Goal: Task Accomplishment & Management: Complete application form

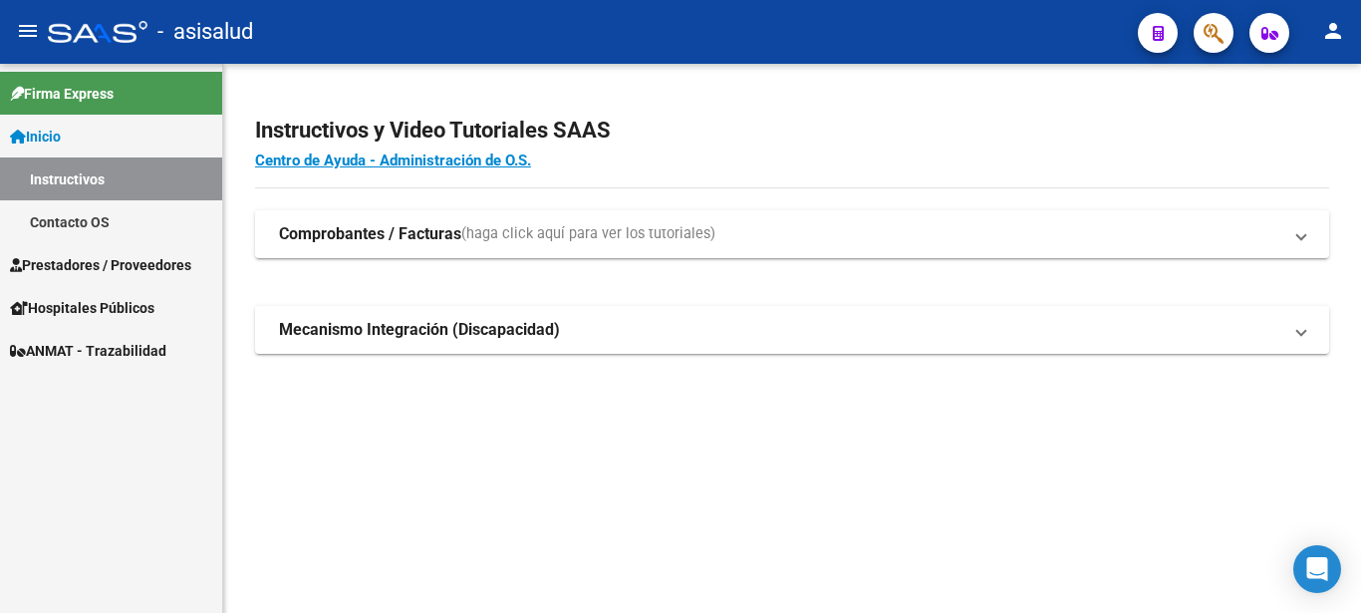
click at [191, 265] on span "Prestadores / Proveedores" at bounding box center [100, 265] width 181 height 22
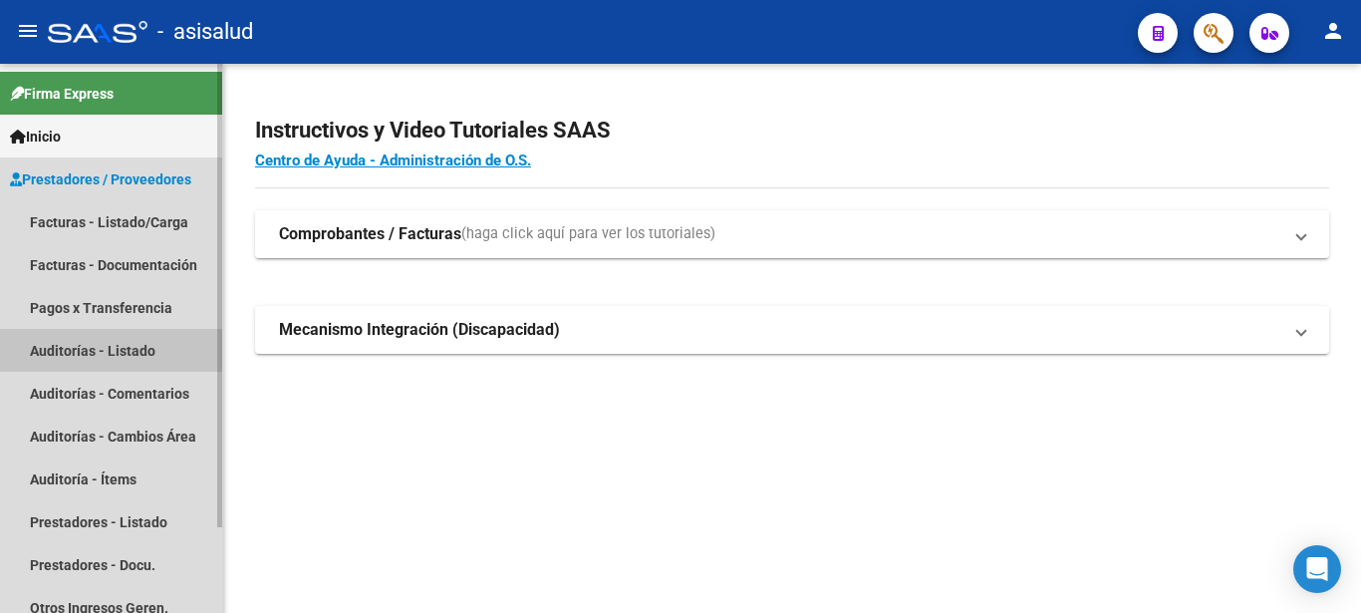
click at [89, 347] on link "Auditorías - Listado" at bounding box center [111, 350] width 222 height 43
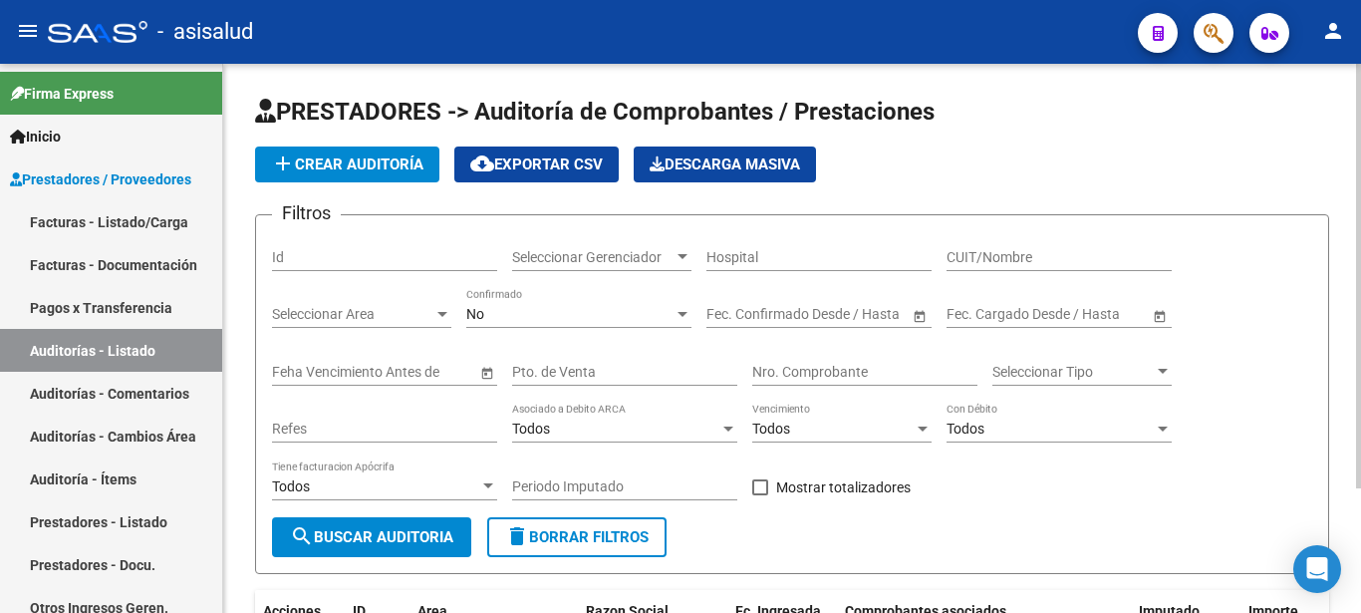
click at [573, 308] on div "No" at bounding box center [569, 314] width 207 height 17
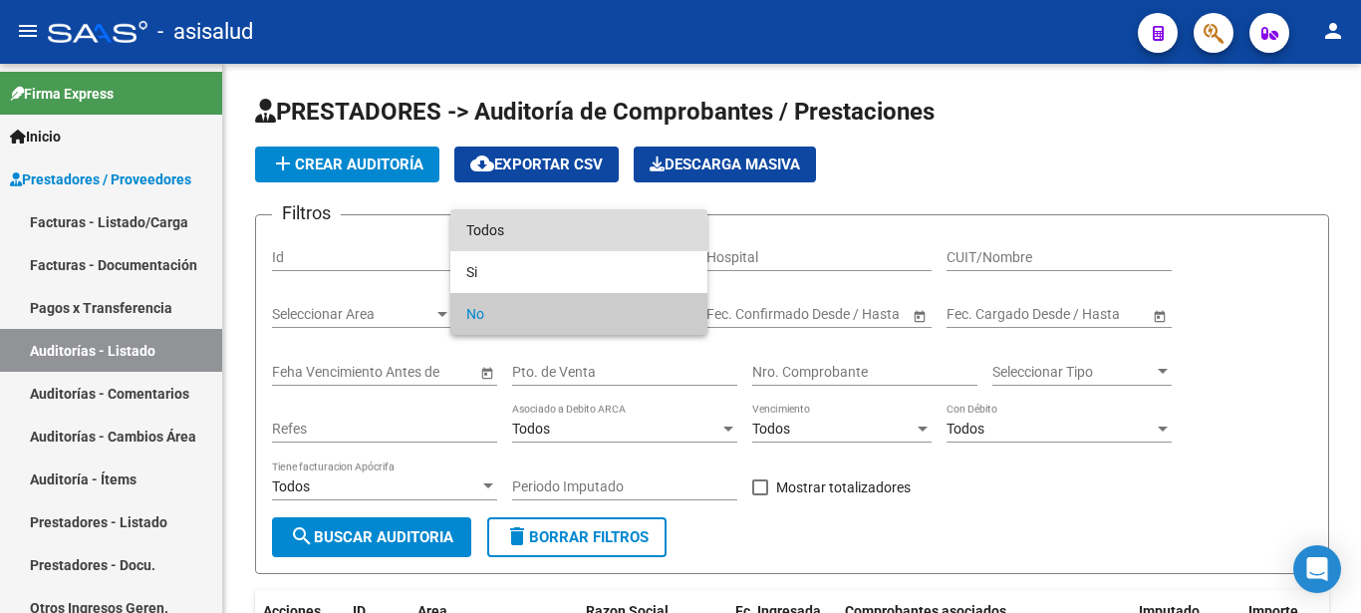
click at [521, 228] on span "Todos" at bounding box center [578, 230] width 225 height 42
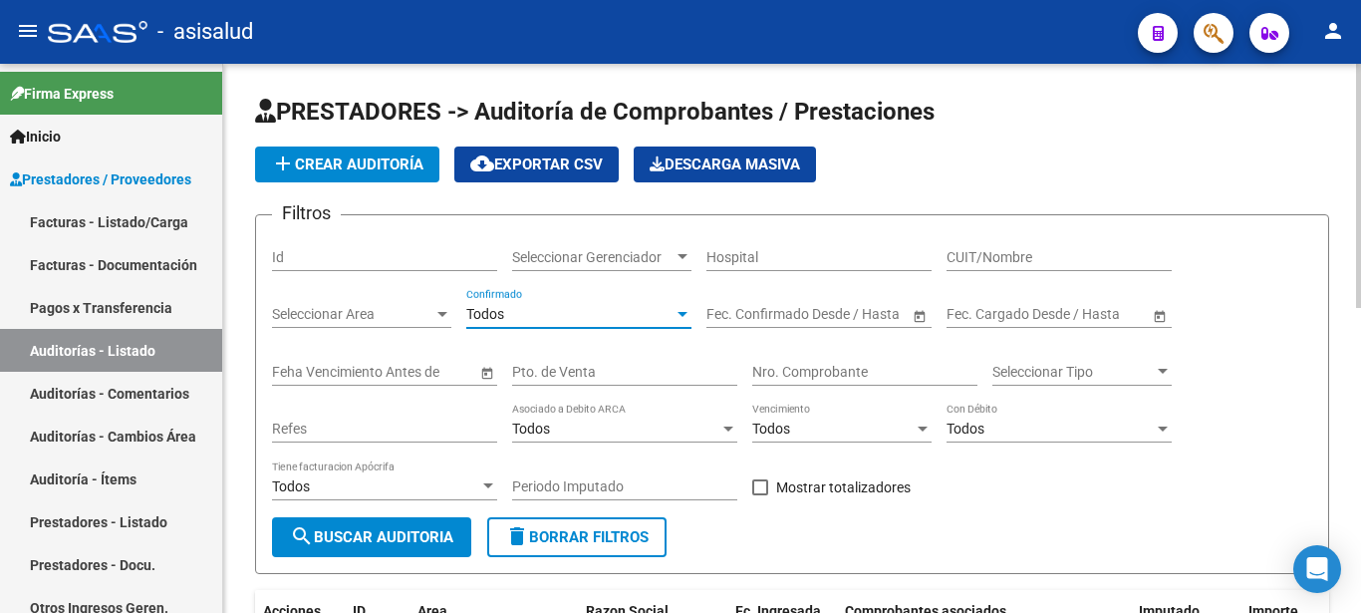
click at [635, 383] on div "Pto. de Venta" at bounding box center [624, 366] width 225 height 40
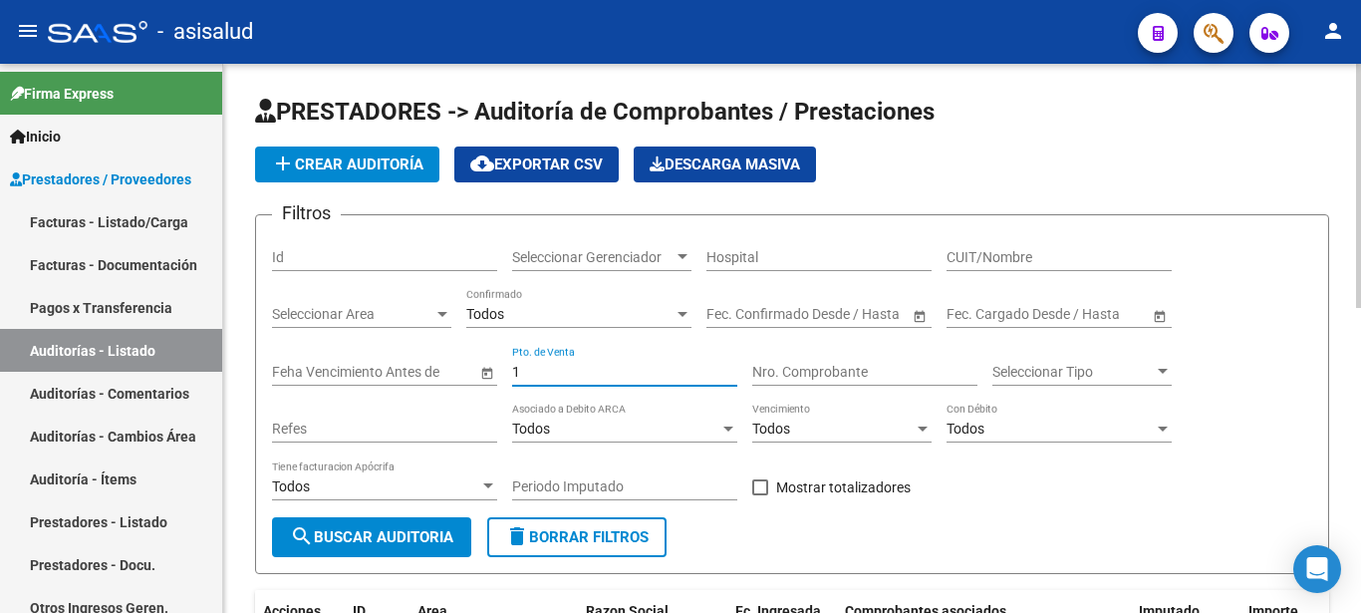
type input "1"
click at [784, 364] on input "Nro. Comprobante" at bounding box center [864, 372] width 225 height 17
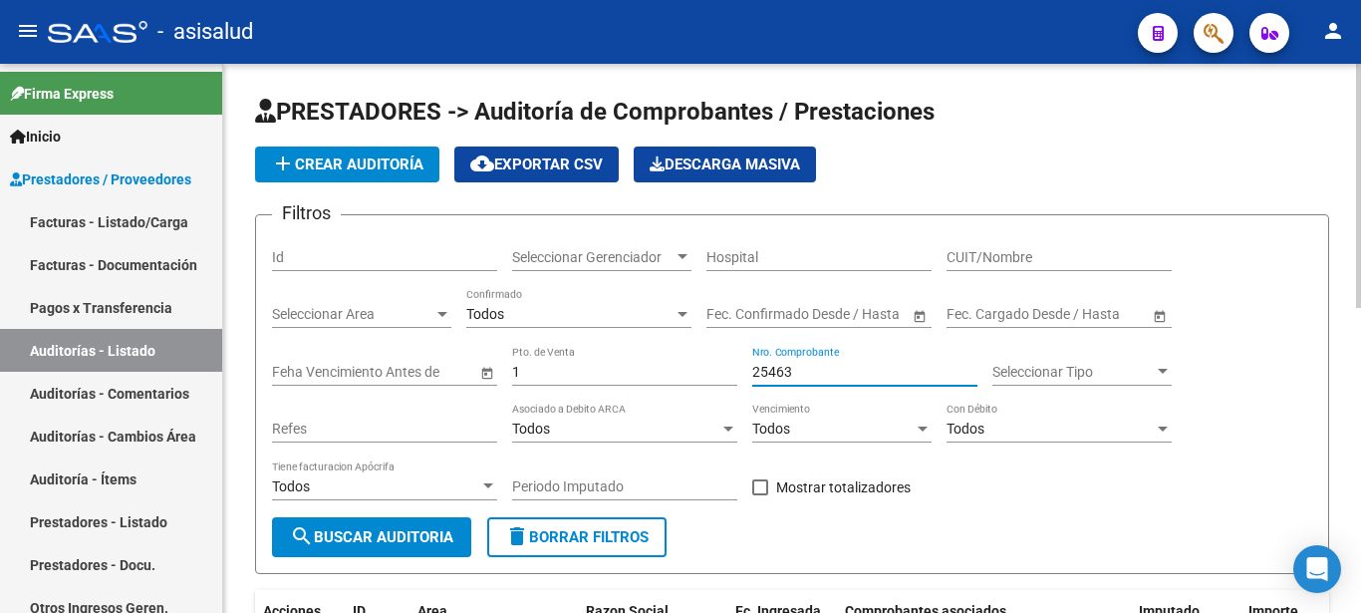
type input "25463"
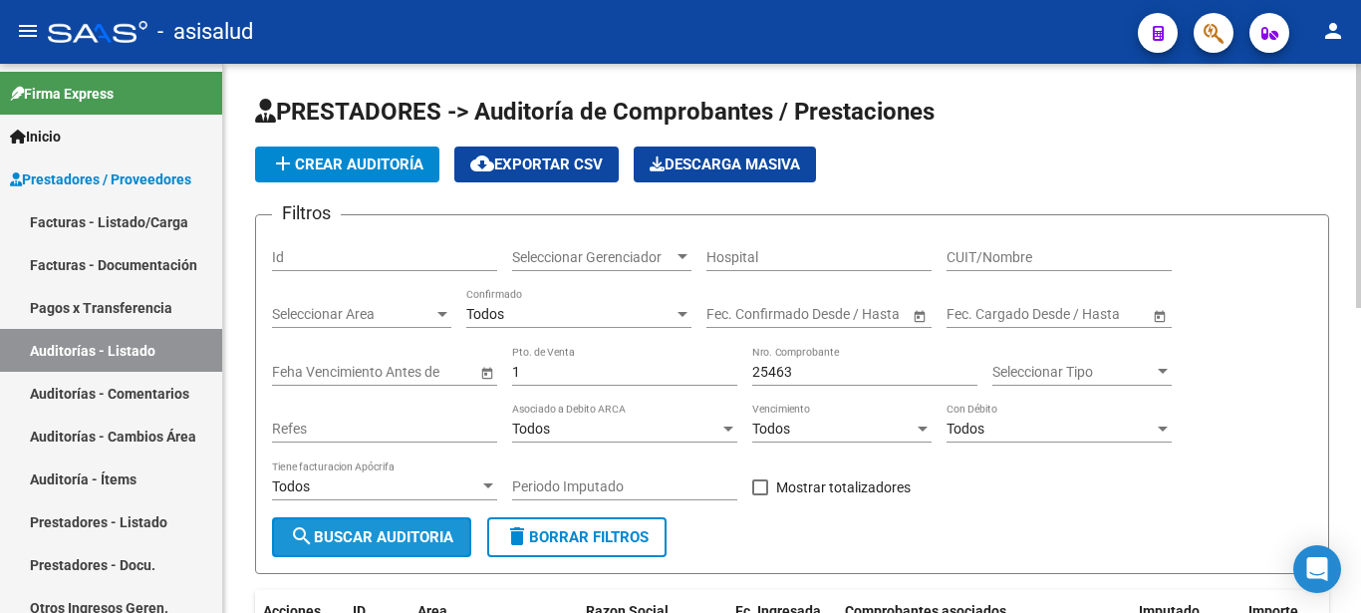
click at [406, 538] on span "search Buscar Auditoria" at bounding box center [371, 537] width 163 height 18
click at [1215, 540] on form "Filtros Id Seleccionar Gerenciador Seleccionar Gerenciador Hospital CUIT/Nombre…" at bounding box center [792, 394] width 1074 height 360
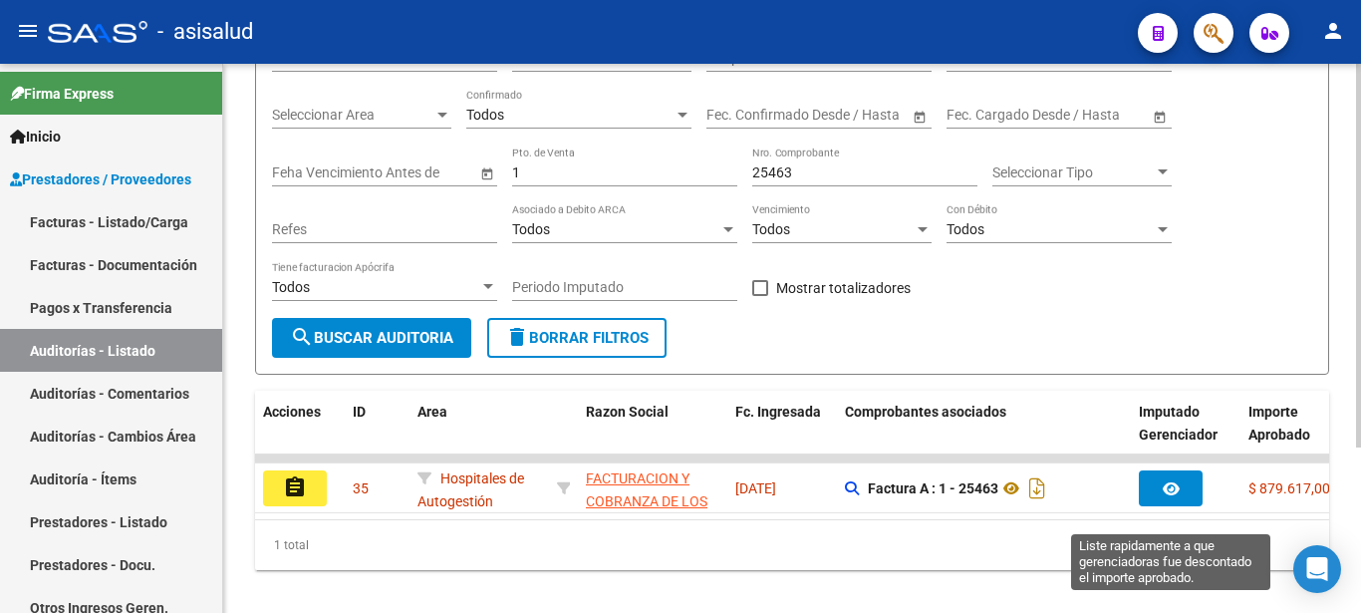
scroll to position [236, 0]
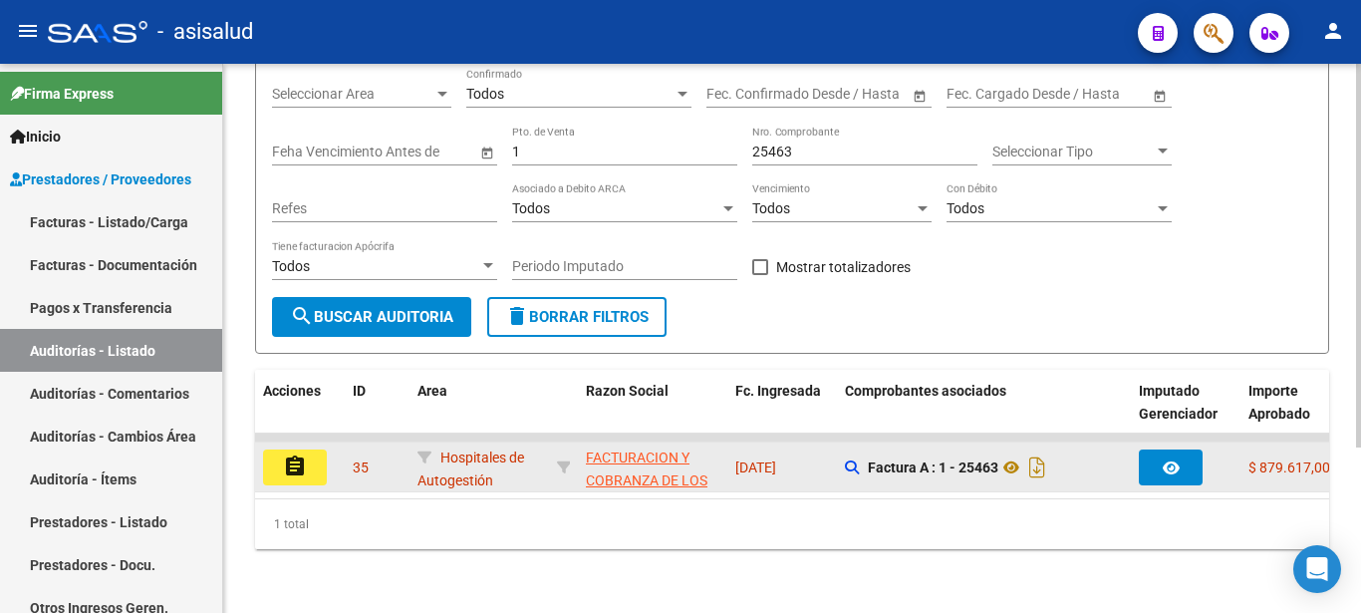
click at [298, 454] on mat-icon "assignment" at bounding box center [295, 466] width 24 height 24
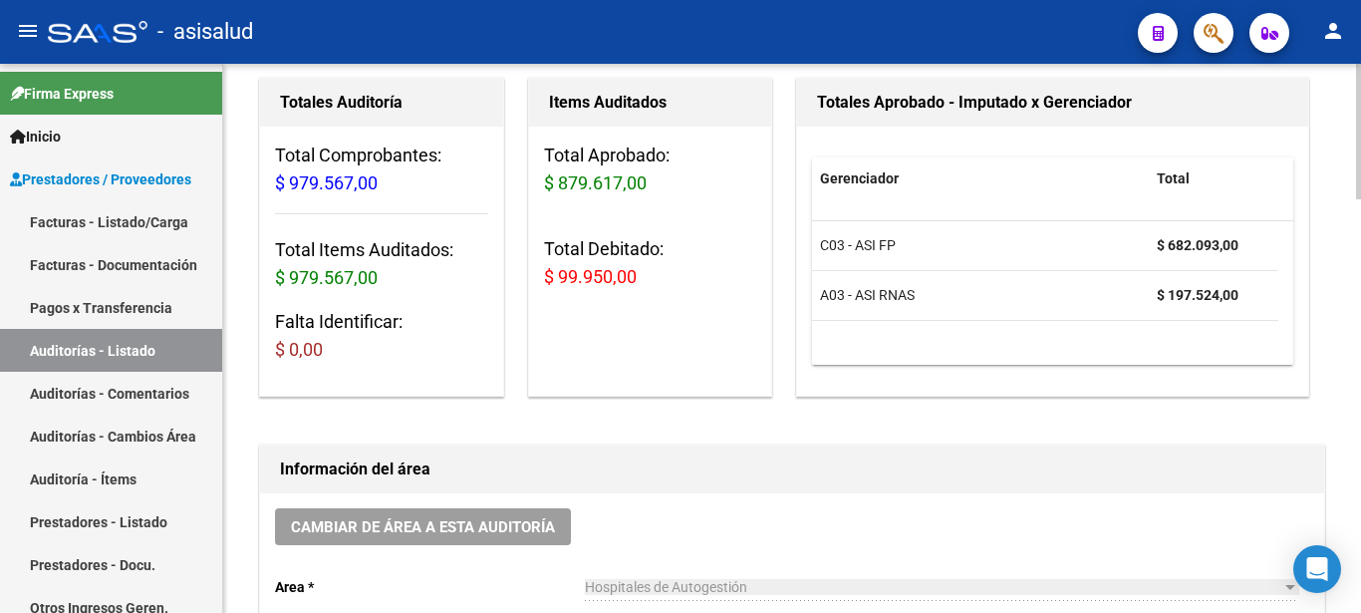
scroll to position [199, 0]
click at [670, 444] on div "Información del área Cambiar de área a esta auditoría Area * Hospitales de Auto…" at bounding box center [792, 619] width 1066 height 350
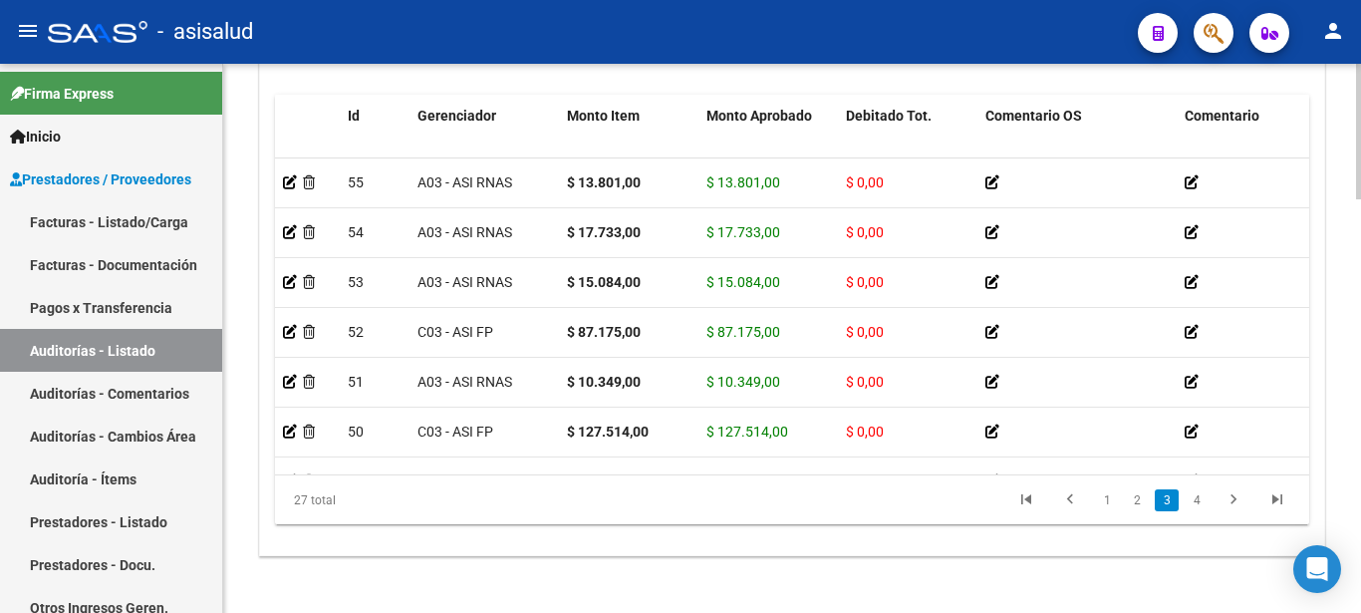
scroll to position [439, 0]
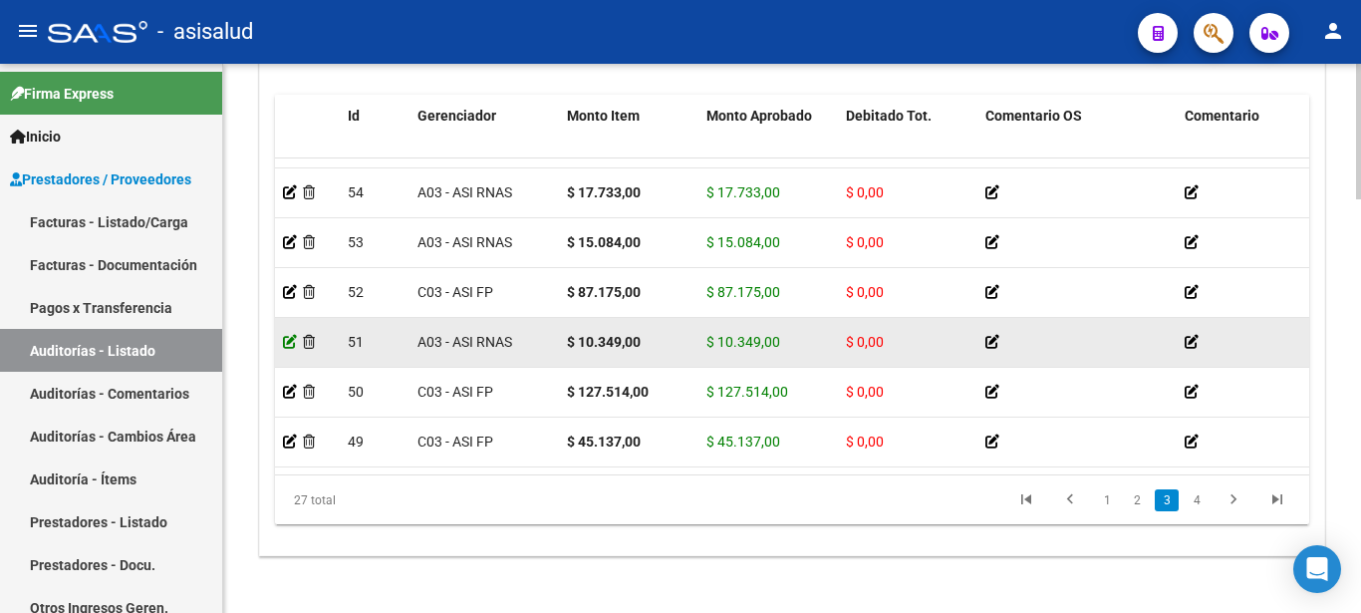
click at [287, 338] on icon at bounding box center [290, 342] width 14 height 14
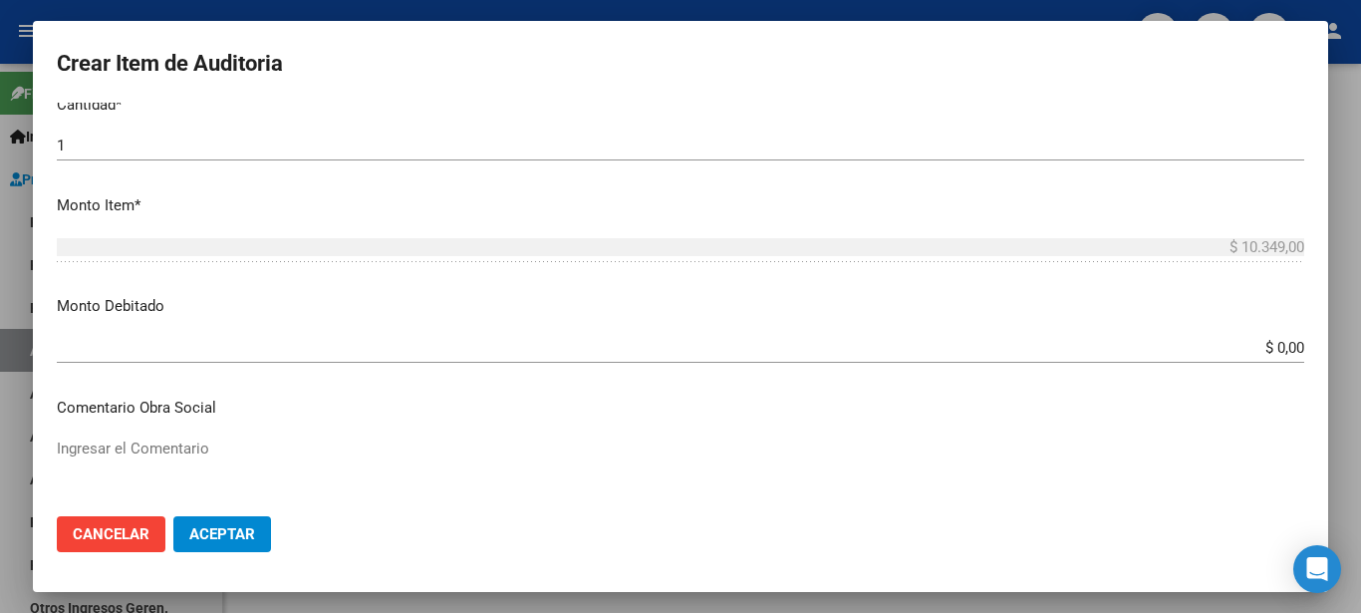
scroll to position [628, 0]
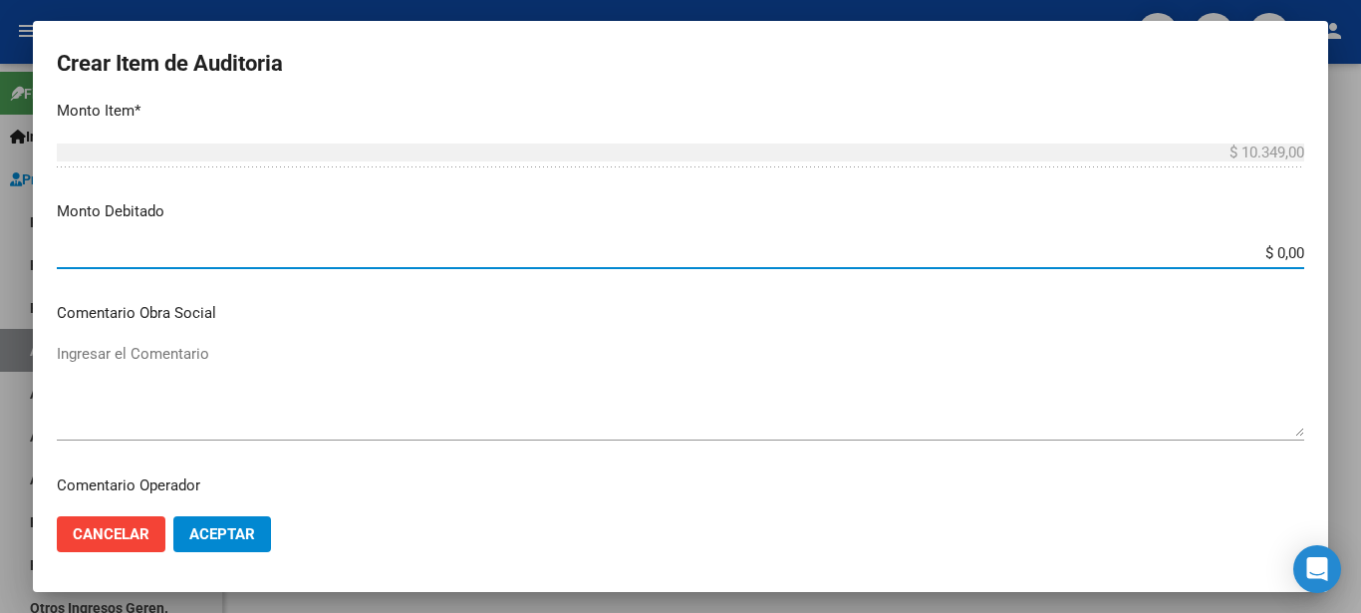
drag, startPoint x: 1234, startPoint y: 257, endPoint x: 1350, endPoint y: 277, distance: 118.3
click at [1345, 277] on div "Crear Item de Auditoria 70579482 Nro Documento 20705794821 CUIL [PERSON_NAME] […" at bounding box center [680, 306] width 1361 height 613
type input "$ 10.349,00"
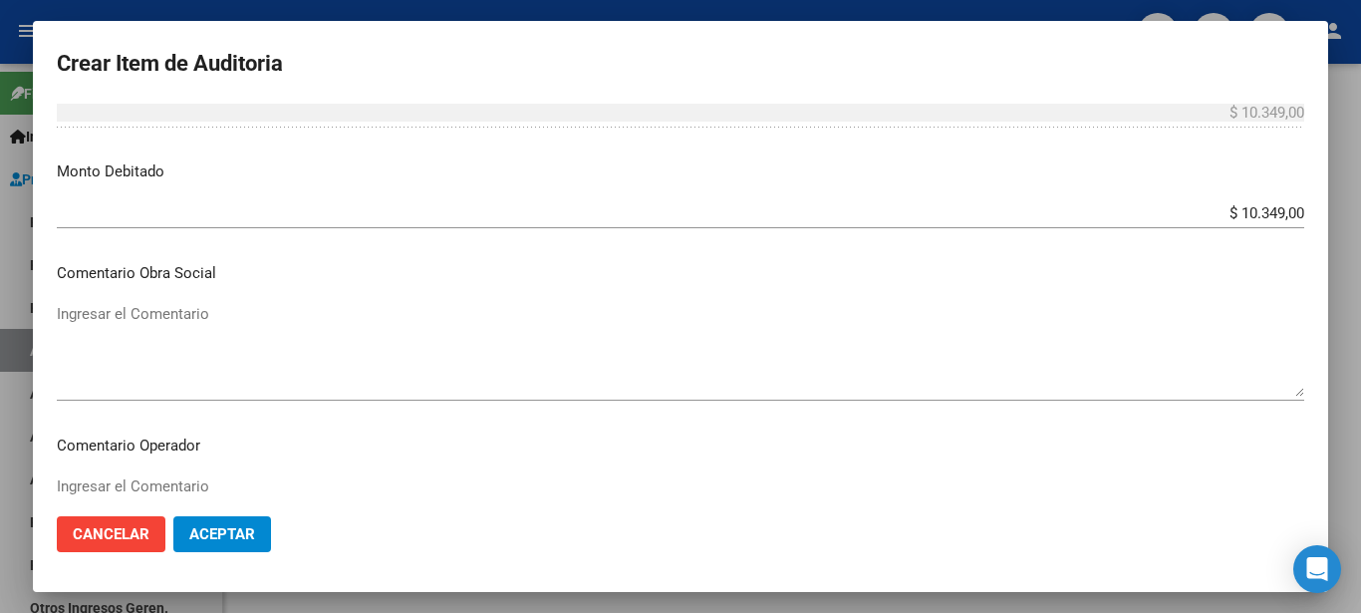
scroll to position [760, 0]
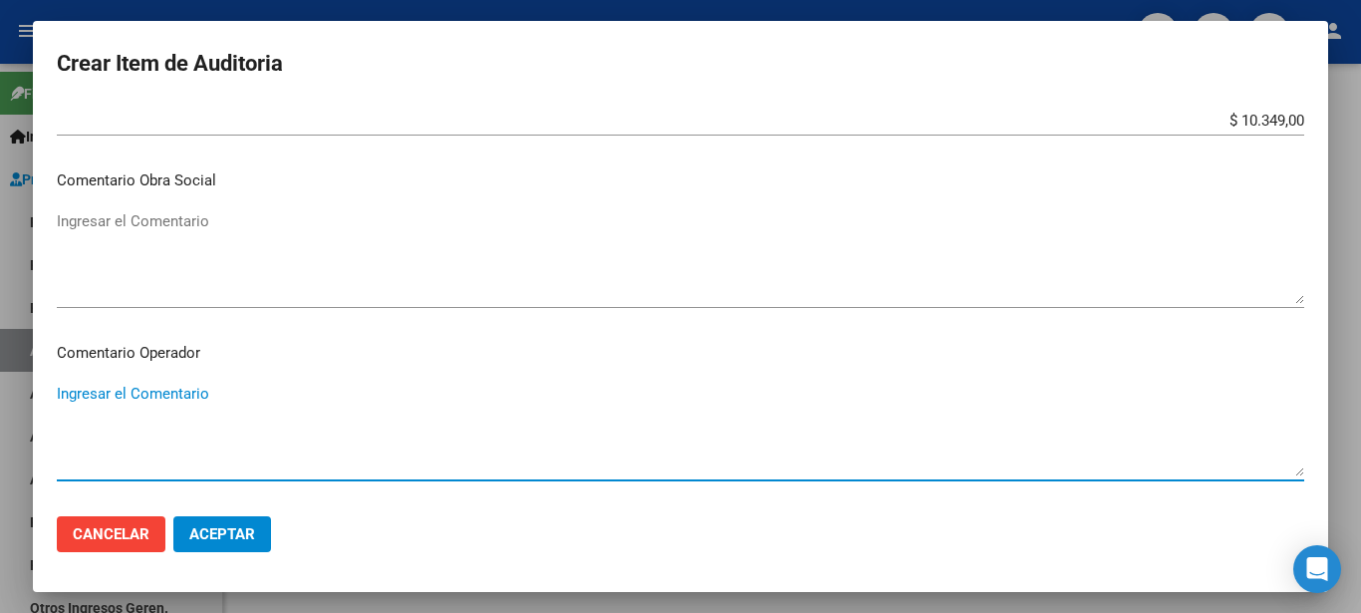
click at [518, 414] on textarea "Ingresar el Comentario" at bounding box center [681, 430] width 1248 height 94
drag, startPoint x: 206, startPoint y: 387, endPoint x: -10, endPoint y: 361, distance: 217.8
click at [0, 361] on html "menu - asisalud person Firma Express Inicio Instructivos Contacto OS Prestadore…" at bounding box center [680, 306] width 1361 height 613
type textarea "paciente con otra OS"
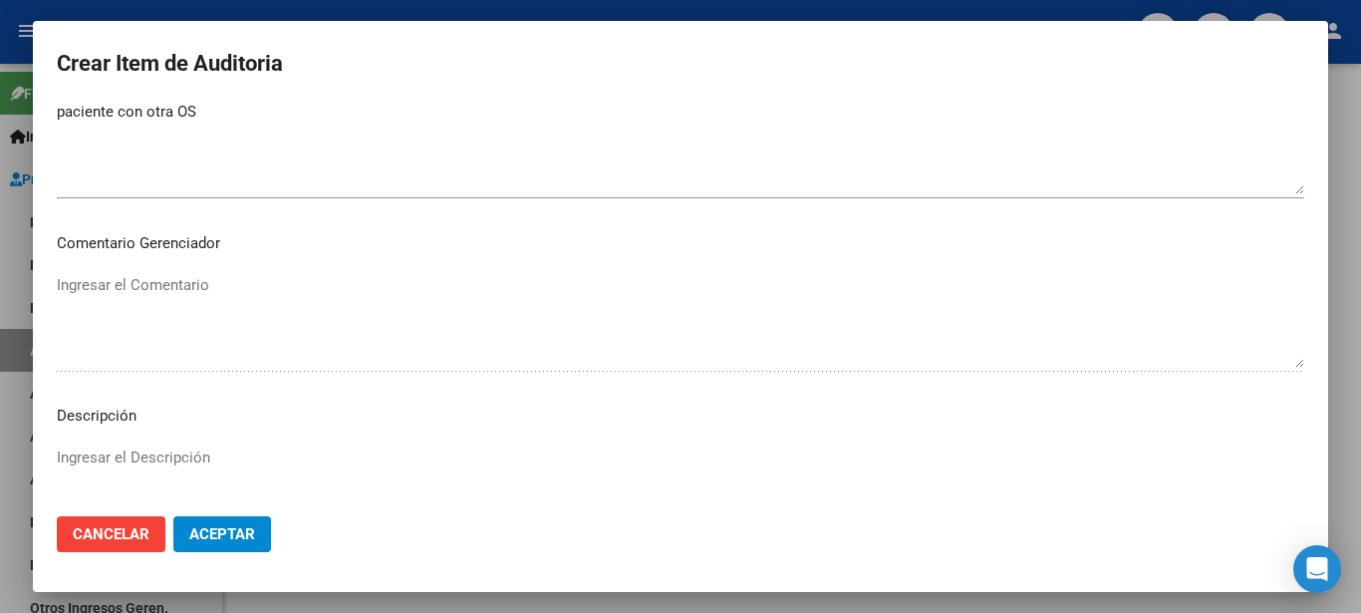
scroll to position [1052, 0]
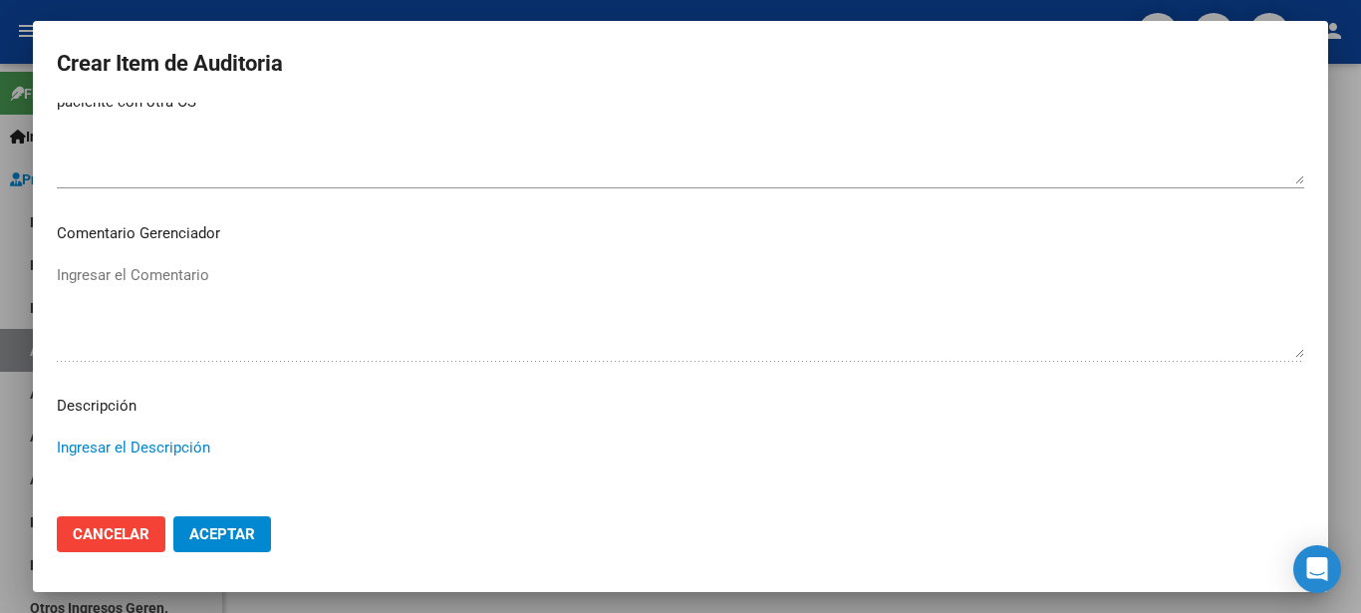
click at [462, 461] on textarea "Ingresar el Descripción" at bounding box center [681, 484] width 1248 height 94
paste textarea "paciente con otra OS"
type textarea "paciente con otra OS"
drag, startPoint x: 220, startPoint y: 577, endPoint x: 221, endPoint y: 556, distance: 21.0
click at [220, 563] on mat-dialog-container "Crear Item de Auditoria 70579482 Nro Documento 20705794821 CUIL [PERSON_NAME] […" at bounding box center [681, 307] width 1296 height 572
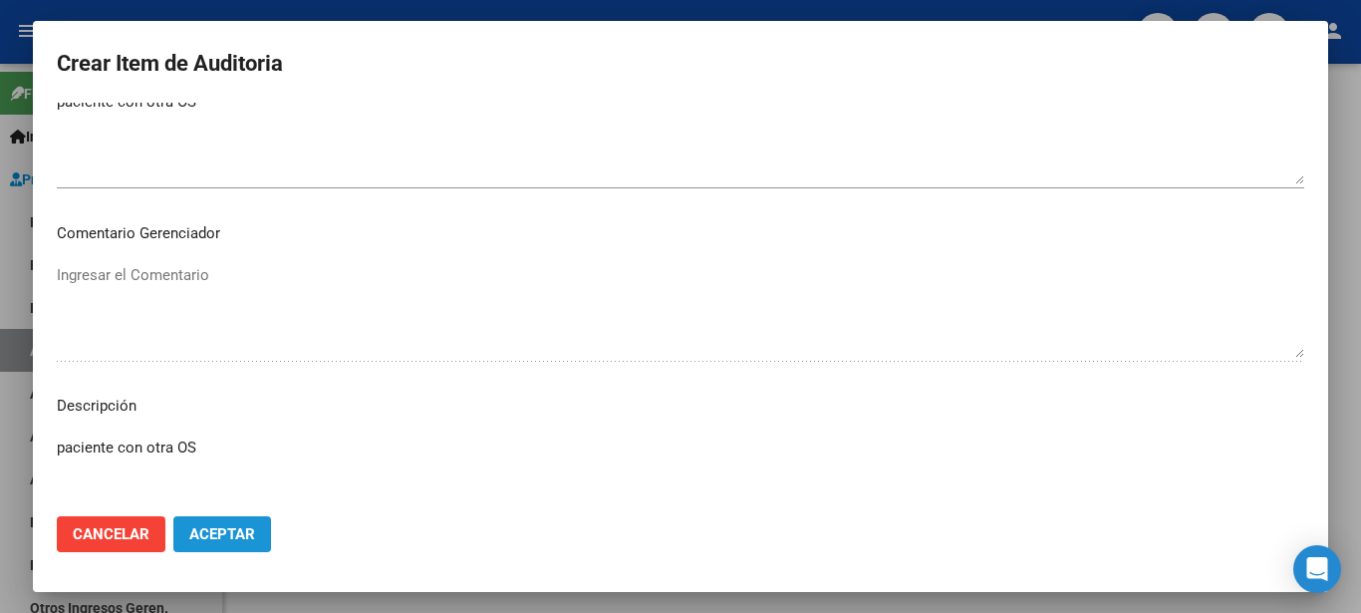
click at [224, 542] on span "Aceptar" at bounding box center [222, 534] width 66 height 18
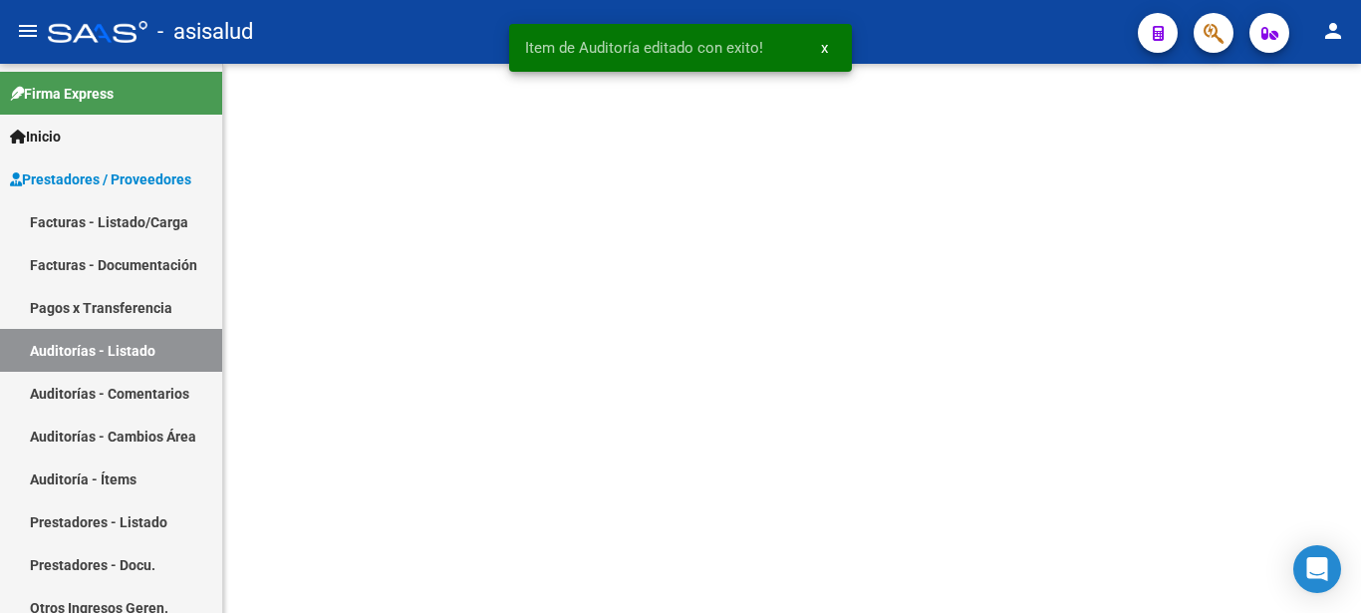
scroll to position [0, 0]
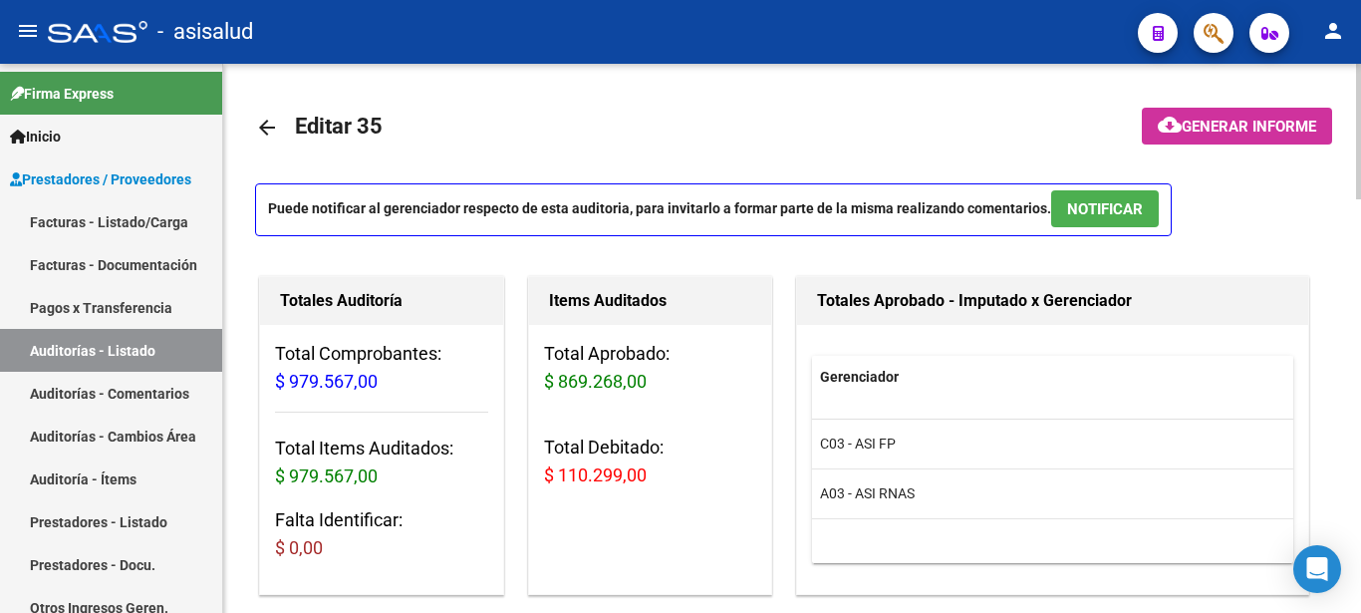
click at [1296, 344] on div "Gerenciador Total C03 - ASI FP $ 682.093,00 A03 - ASI RNAS $ 187.175,00" at bounding box center [1052, 459] width 511 height 269
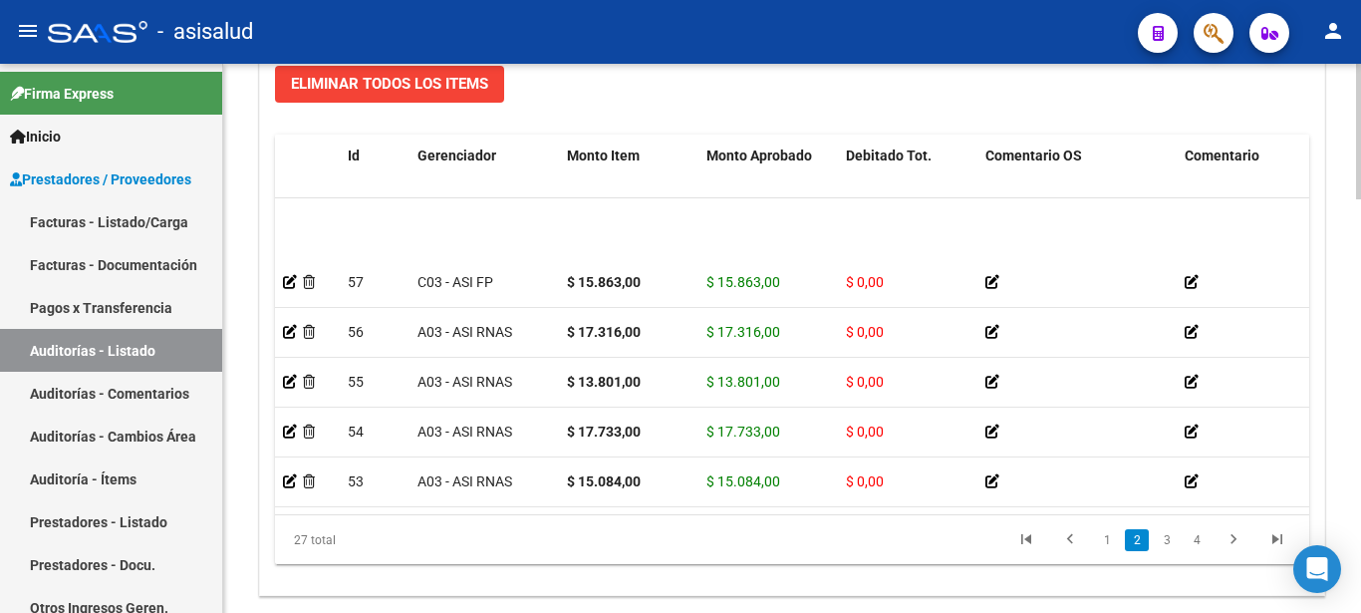
scroll to position [319, 0]
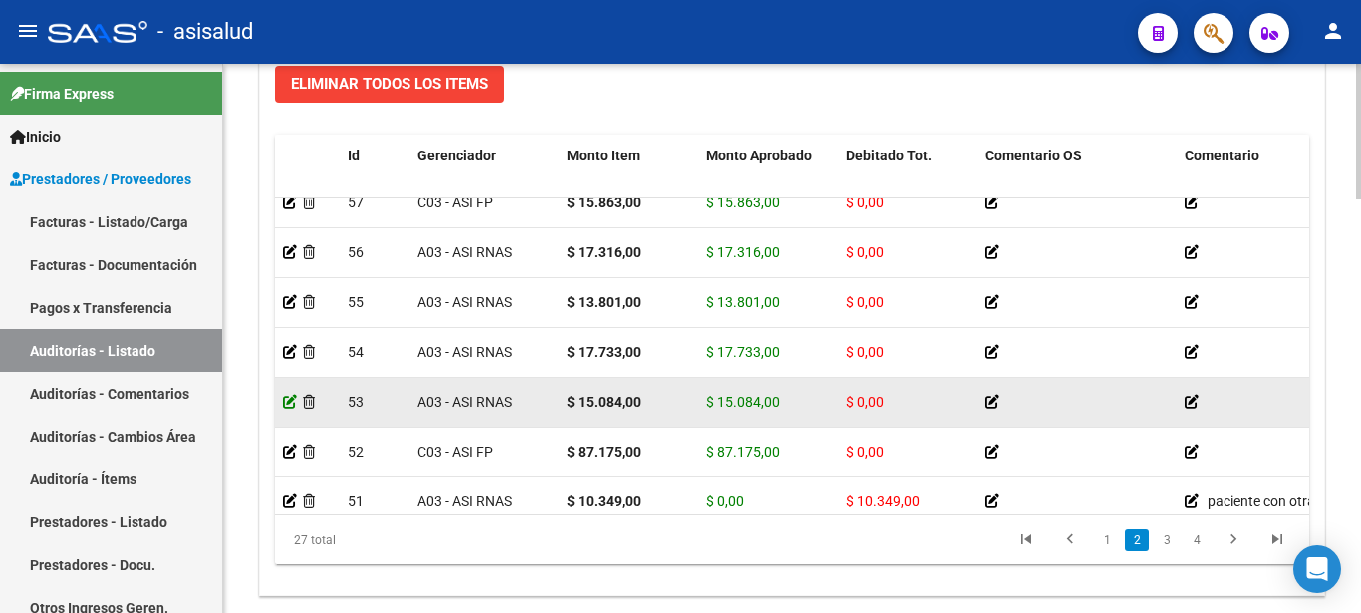
click at [288, 400] on icon at bounding box center [290, 402] width 14 height 14
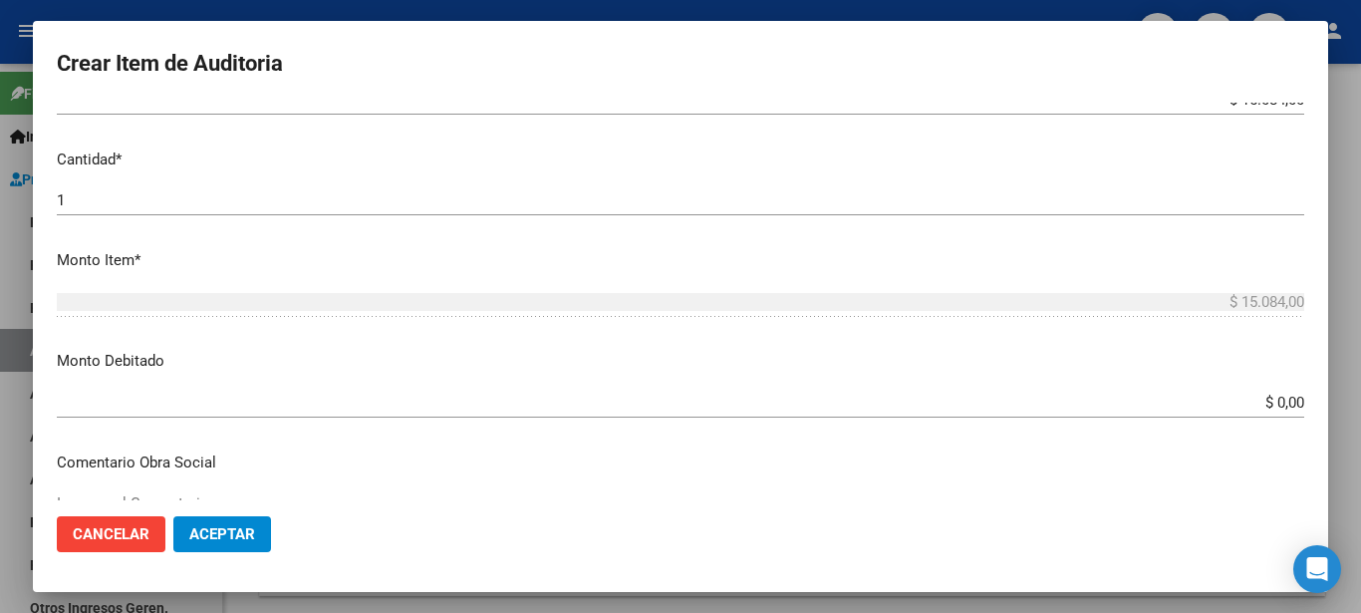
scroll to position [492, 0]
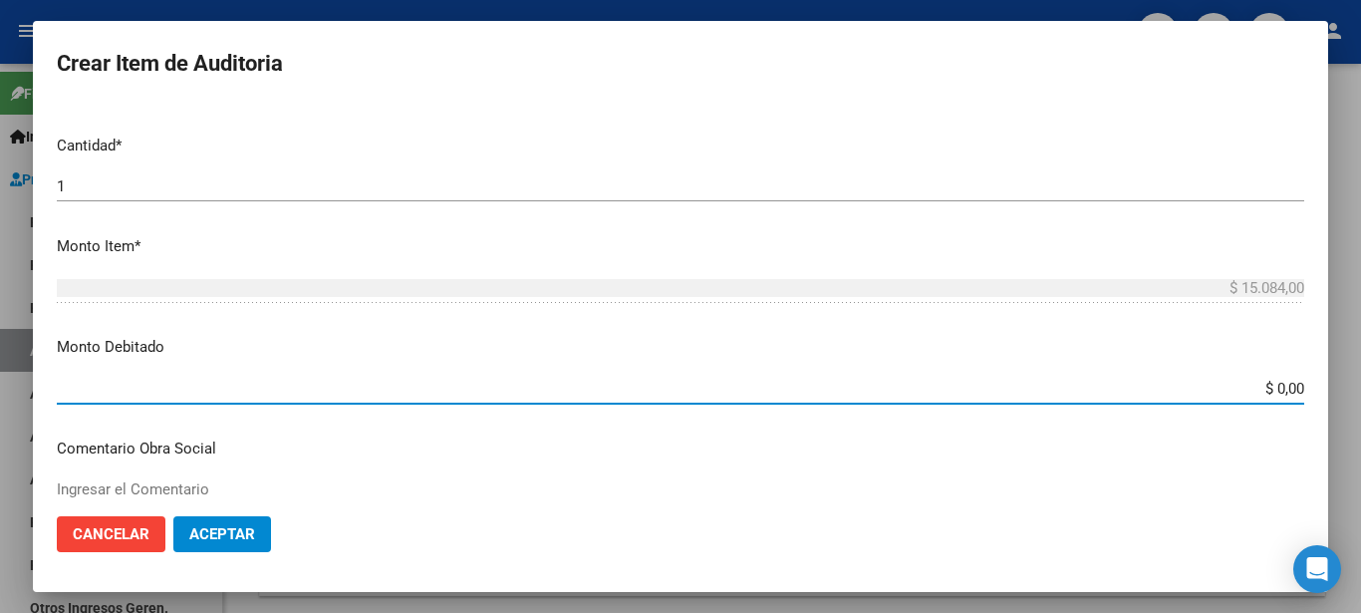
drag, startPoint x: 1244, startPoint y: 391, endPoint x: 1350, endPoint y: 367, distance: 109.3
click at [1345, 367] on div "Crear Item de Auditoria 23733637 Nro Documento 27237336378 [PERSON_NAME] Nombre…" at bounding box center [680, 306] width 1361 height 613
type input "$ 15.084,00"
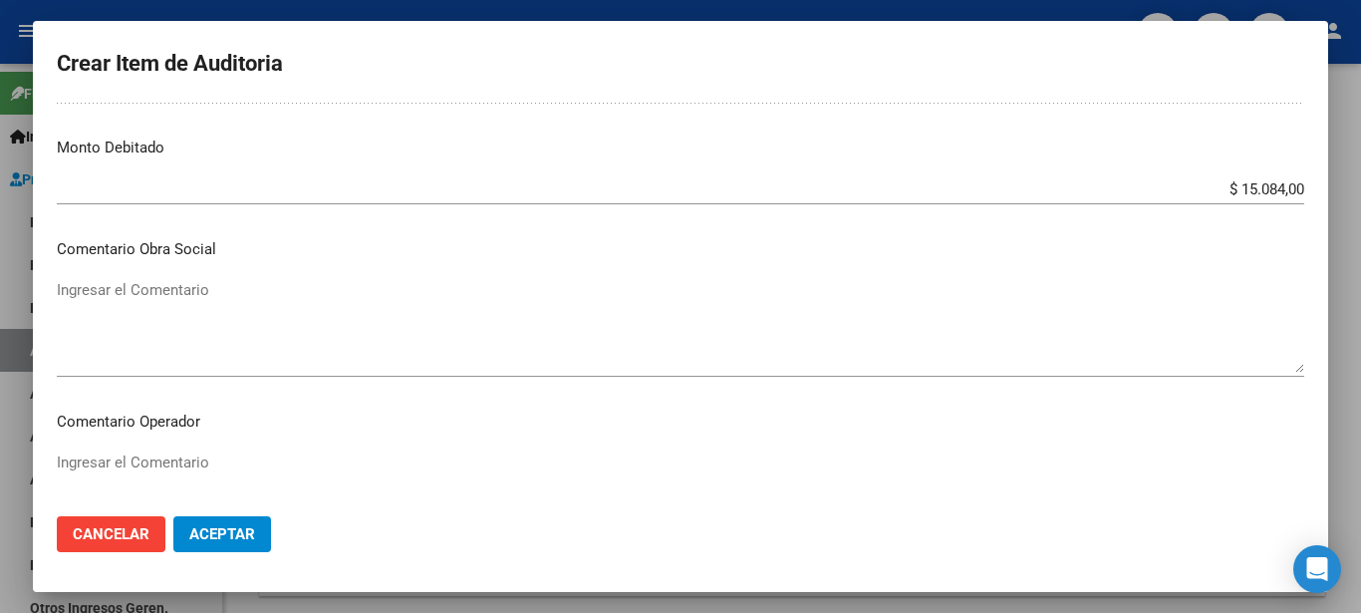
scroll to position [824, 0]
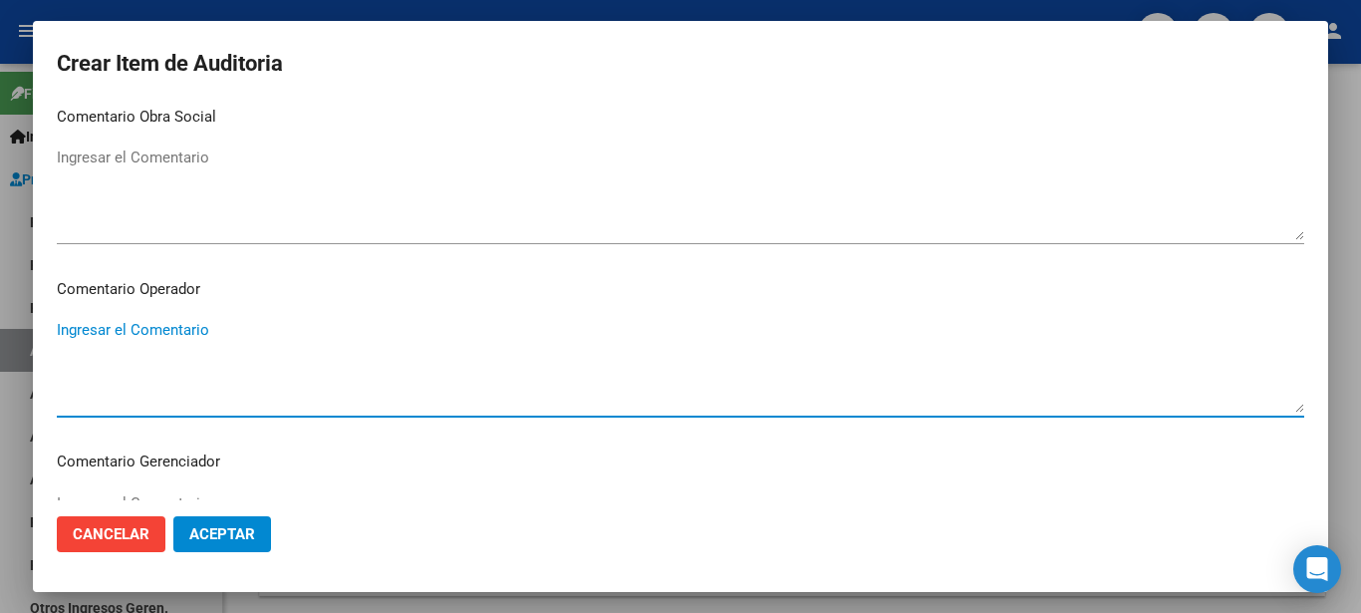
click at [387, 401] on textarea "Ingresar el Comentario" at bounding box center [681, 366] width 1248 height 94
drag, startPoint x: 217, startPoint y: 338, endPoint x: -10, endPoint y: 323, distance: 227.7
click at [0, 323] on html "menu - asisalud person Firma Express Inicio Instructivos Contacto OS Prestadore…" at bounding box center [680, 306] width 1361 height 613
type textarea "paciente de baja 2024"
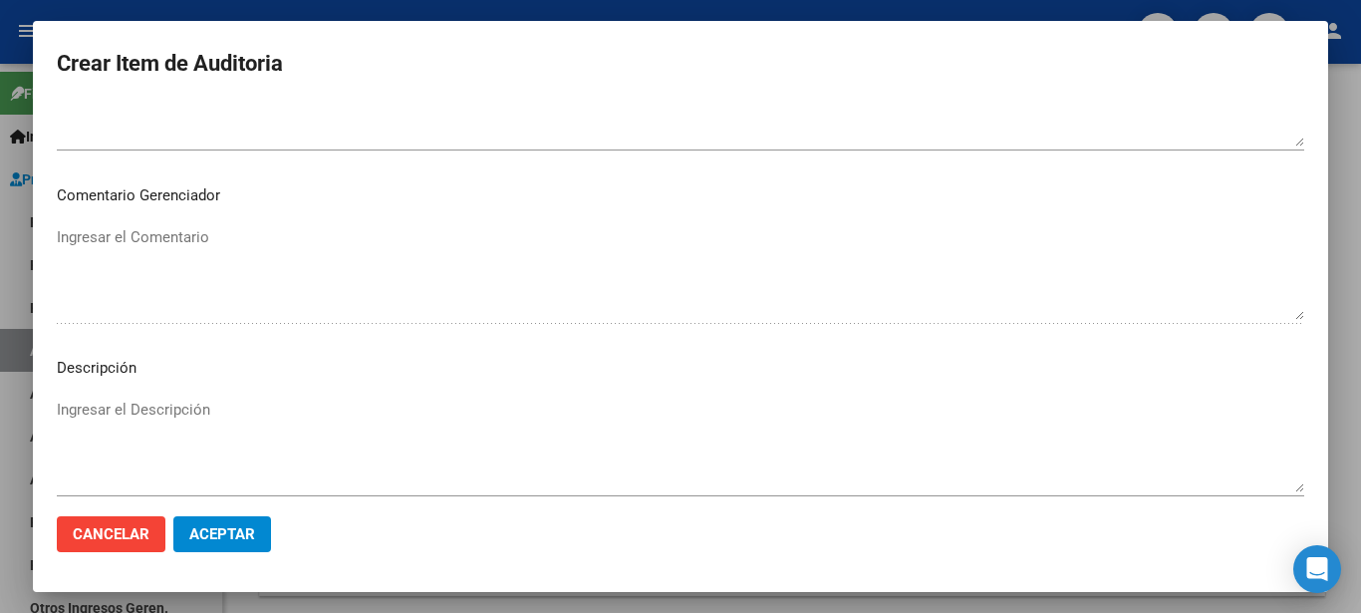
scroll to position [1183, 0]
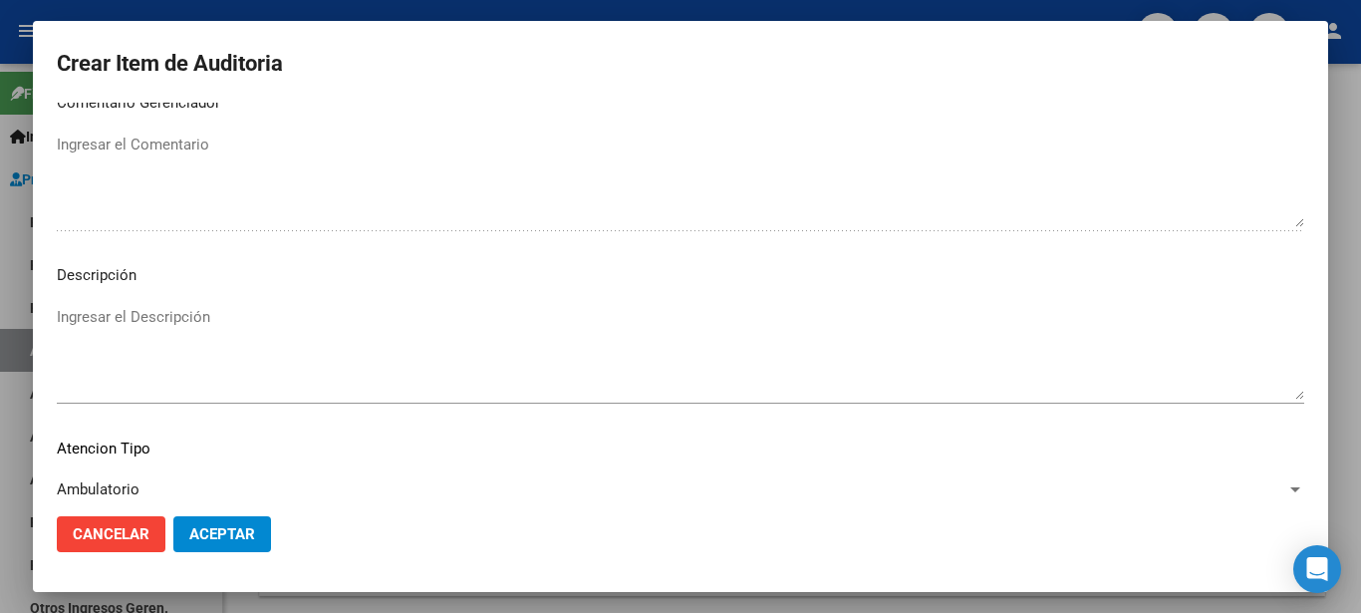
click at [826, 365] on textarea "Ingresar el Descripción" at bounding box center [681, 353] width 1248 height 94
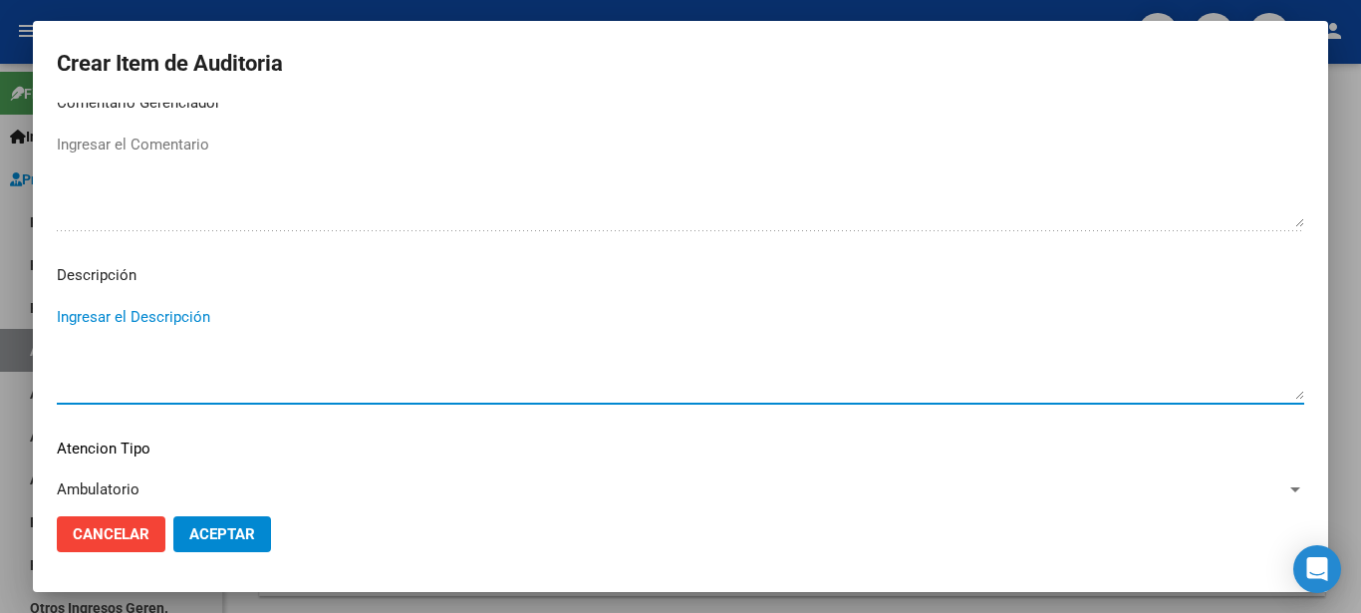
paste textarea "paciente de baja 2024"
type textarea "paciente de baja 2024"
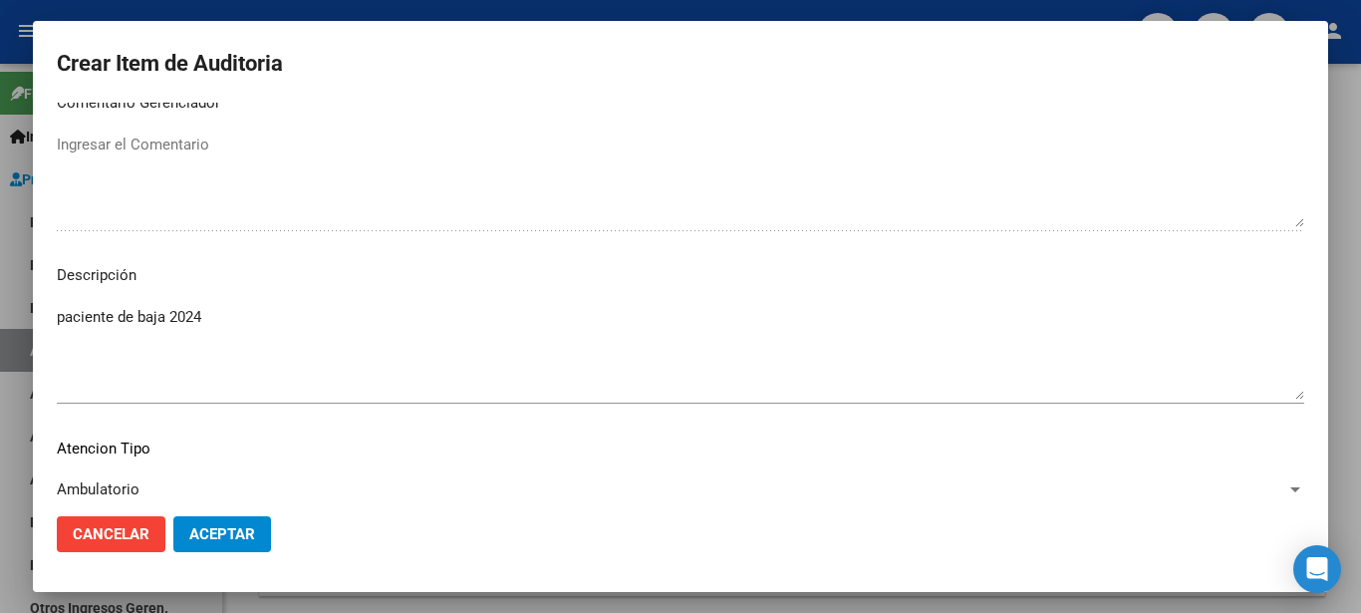
scroll to position [1307, 0]
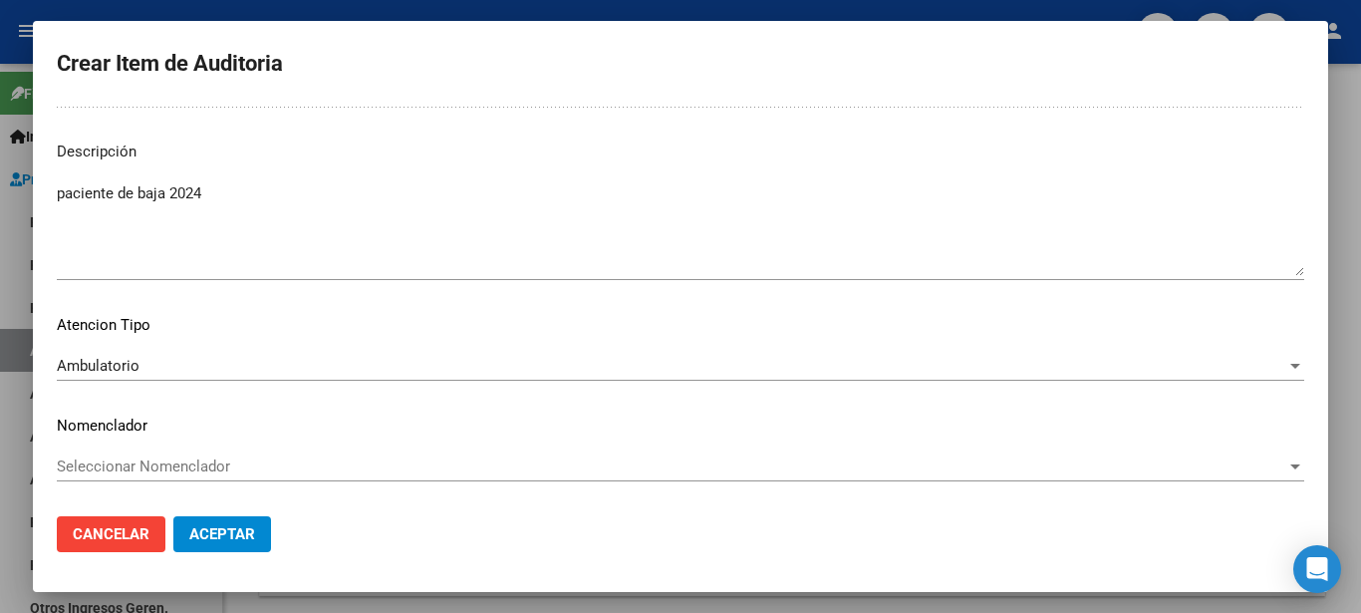
click at [228, 553] on mat-dialog-actions "Cancelar Aceptar" at bounding box center [681, 534] width 1248 height 68
click at [233, 548] on button "Aceptar" at bounding box center [222, 534] width 98 height 36
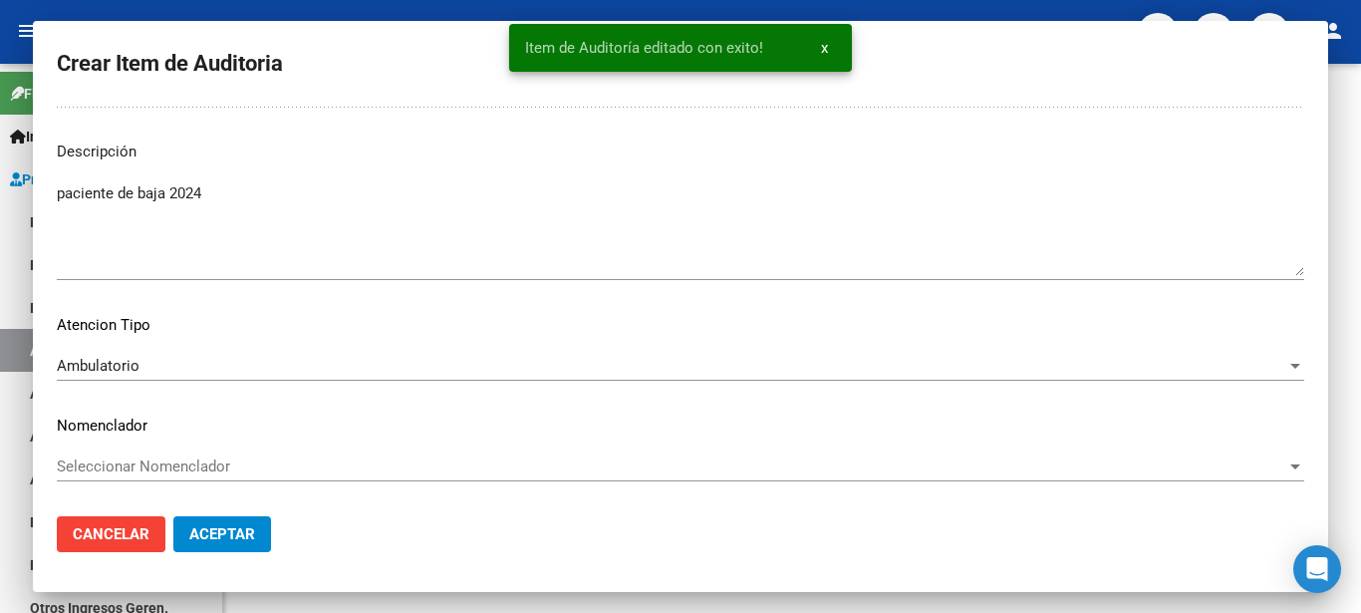
scroll to position [0, 0]
